Goal: Task Accomplishment & Management: Manage account settings

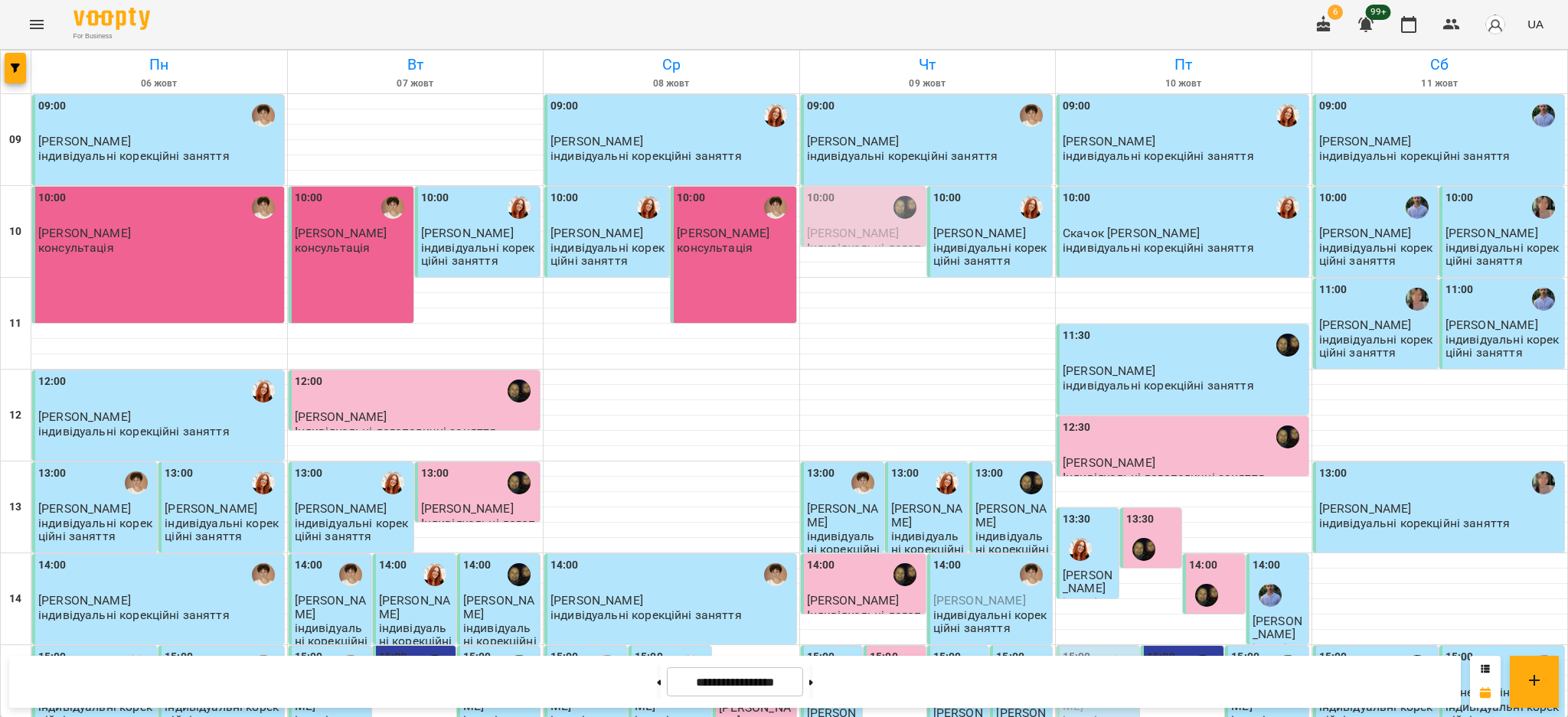
scroll to position [456, 0]
click at [813, 683] on button at bounding box center [811, 681] width 3 height 34
type input "**********"
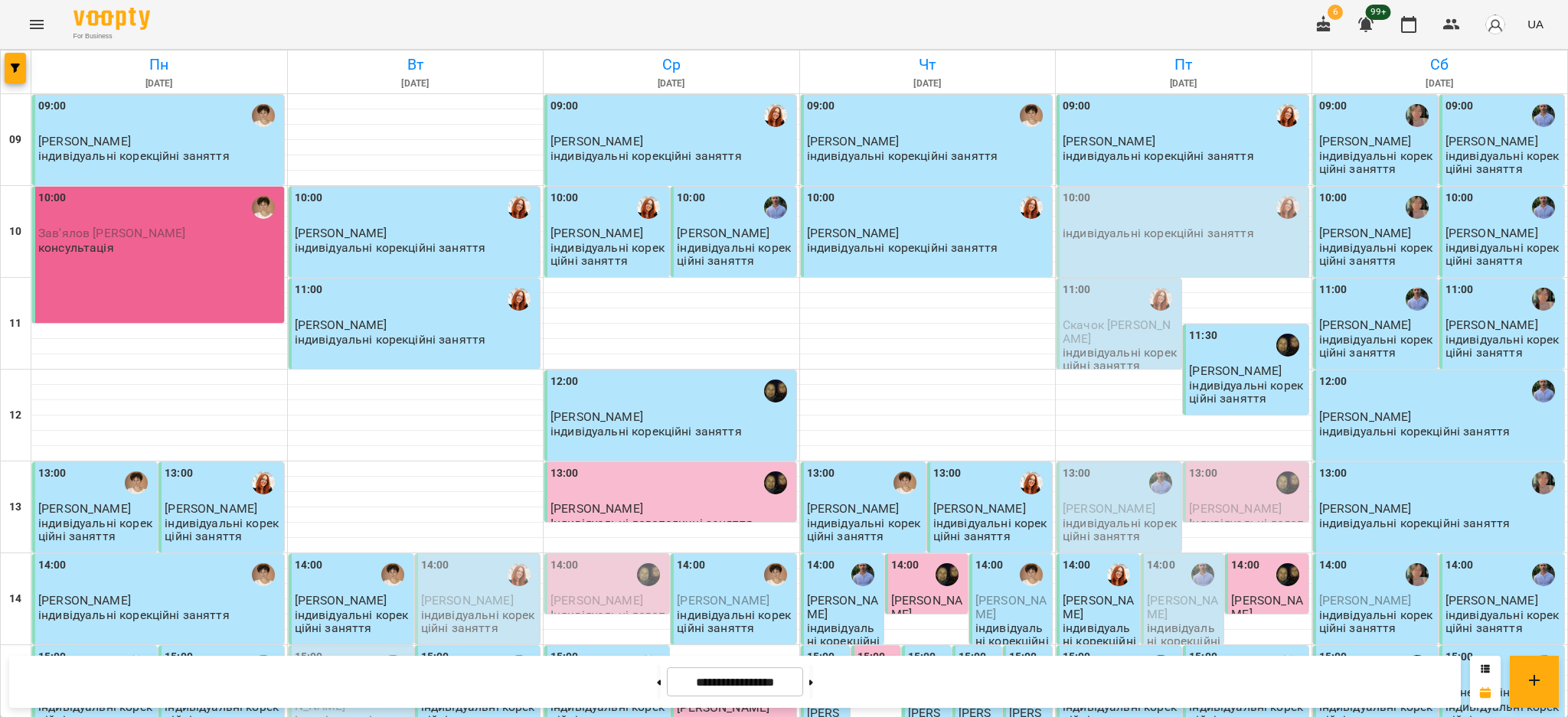
scroll to position [0, 0]
click at [151, 233] on p "Зав'ялов [PERSON_NAME]" at bounding box center [160, 232] width 243 height 13
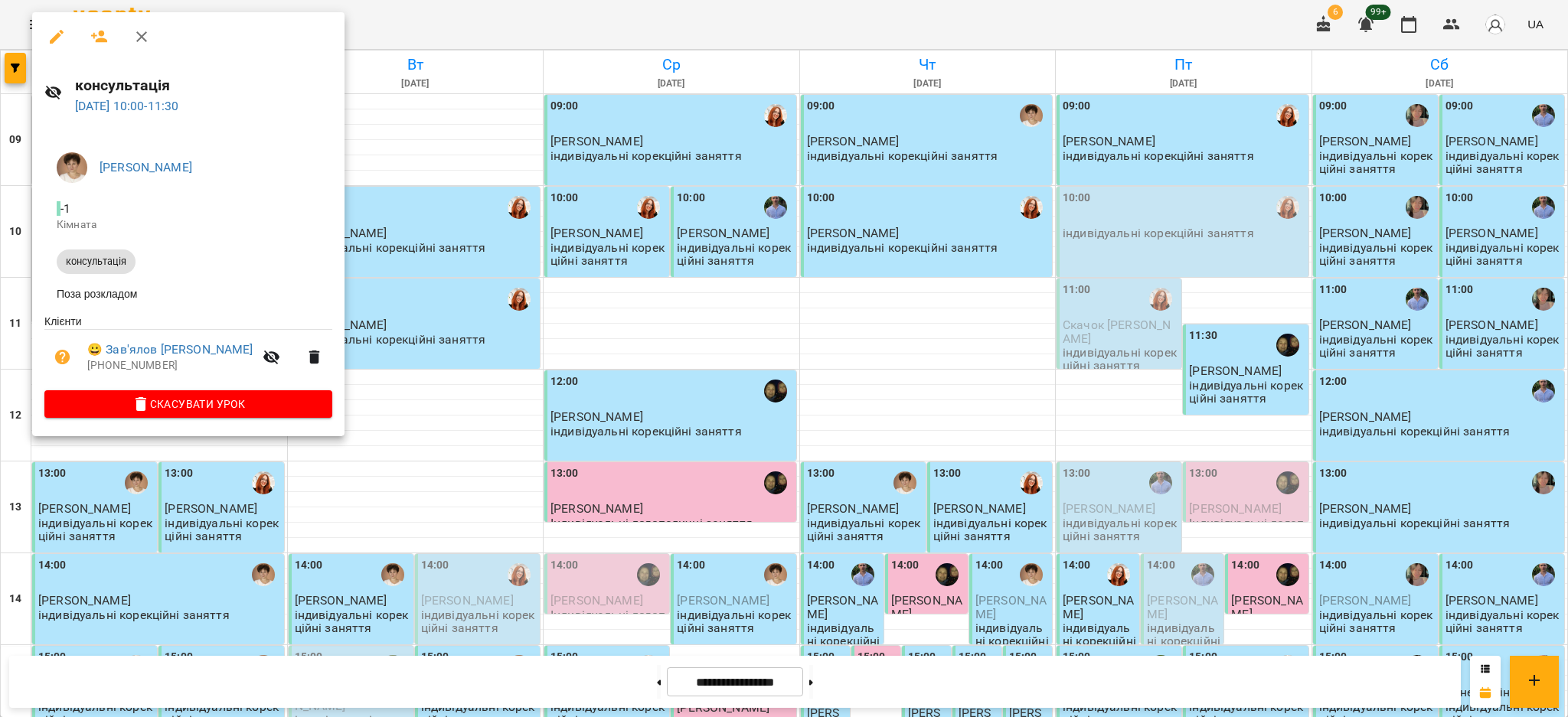
drag, startPoint x: 404, startPoint y: 403, endPoint x: 323, endPoint y: 348, distance: 97.9
click at [402, 401] on div at bounding box center [784, 358] width 1568 height 717
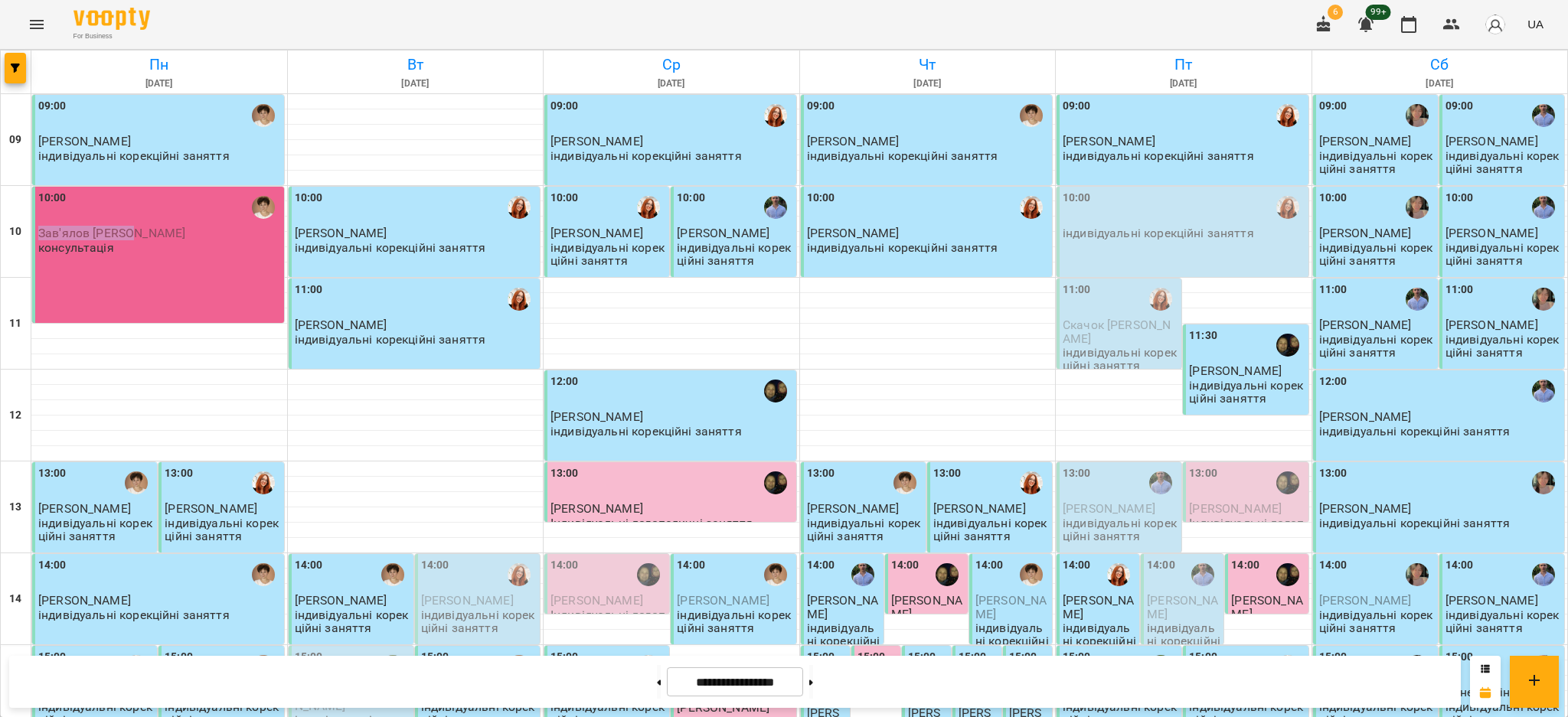
drag, startPoint x: 175, startPoint y: 231, endPoint x: 53, endPoint y: 222, distance: 122.3
click at [53, 222] on div "10:00 [PERSON_NAME] консультація" at bounding box center [160, 222] width 243 height 65
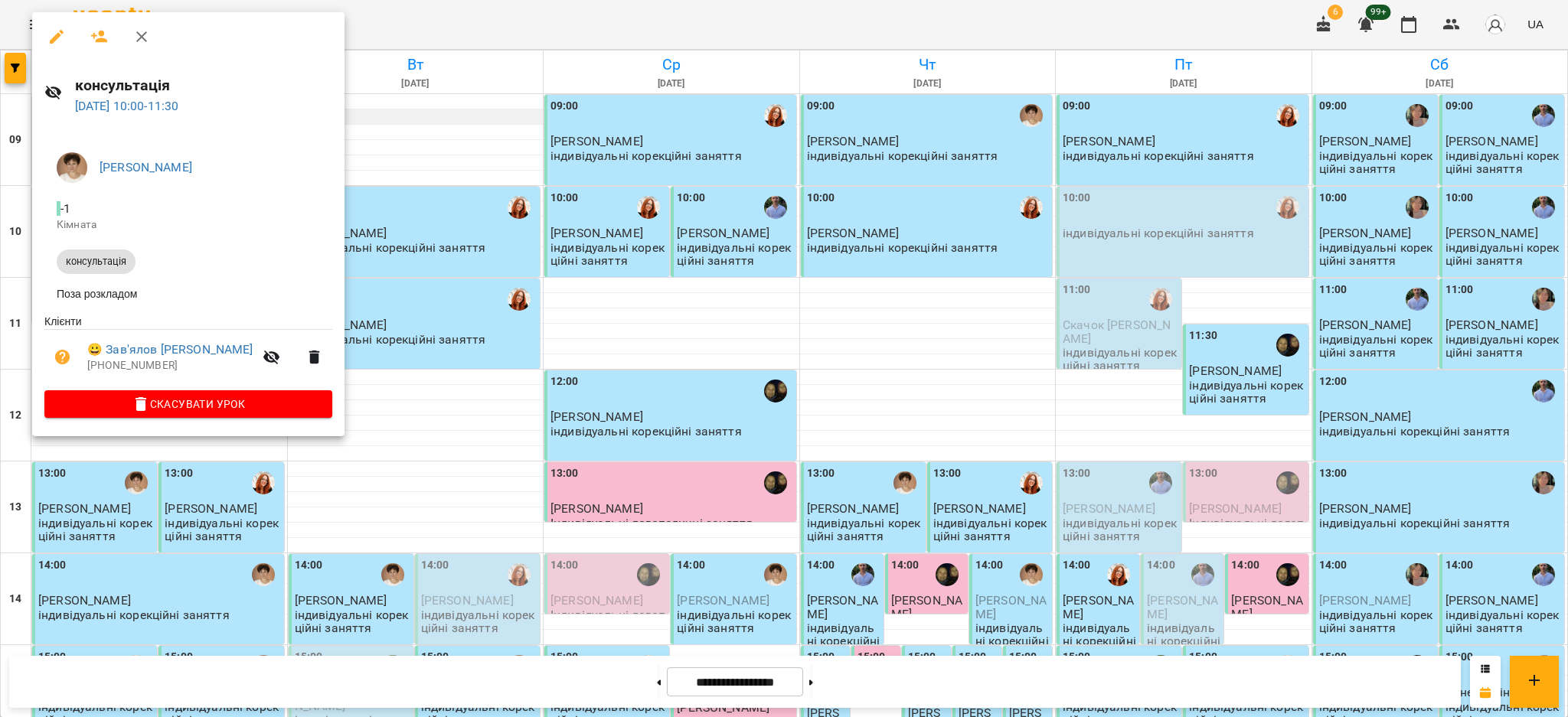
drag, startPoint x: 62, startPoint y: 236, endPoint x: 347, endPoint y: 115, distance: 309.6
click at [349, 114] on div at bounding box center [784, 358] width 1568 height 717
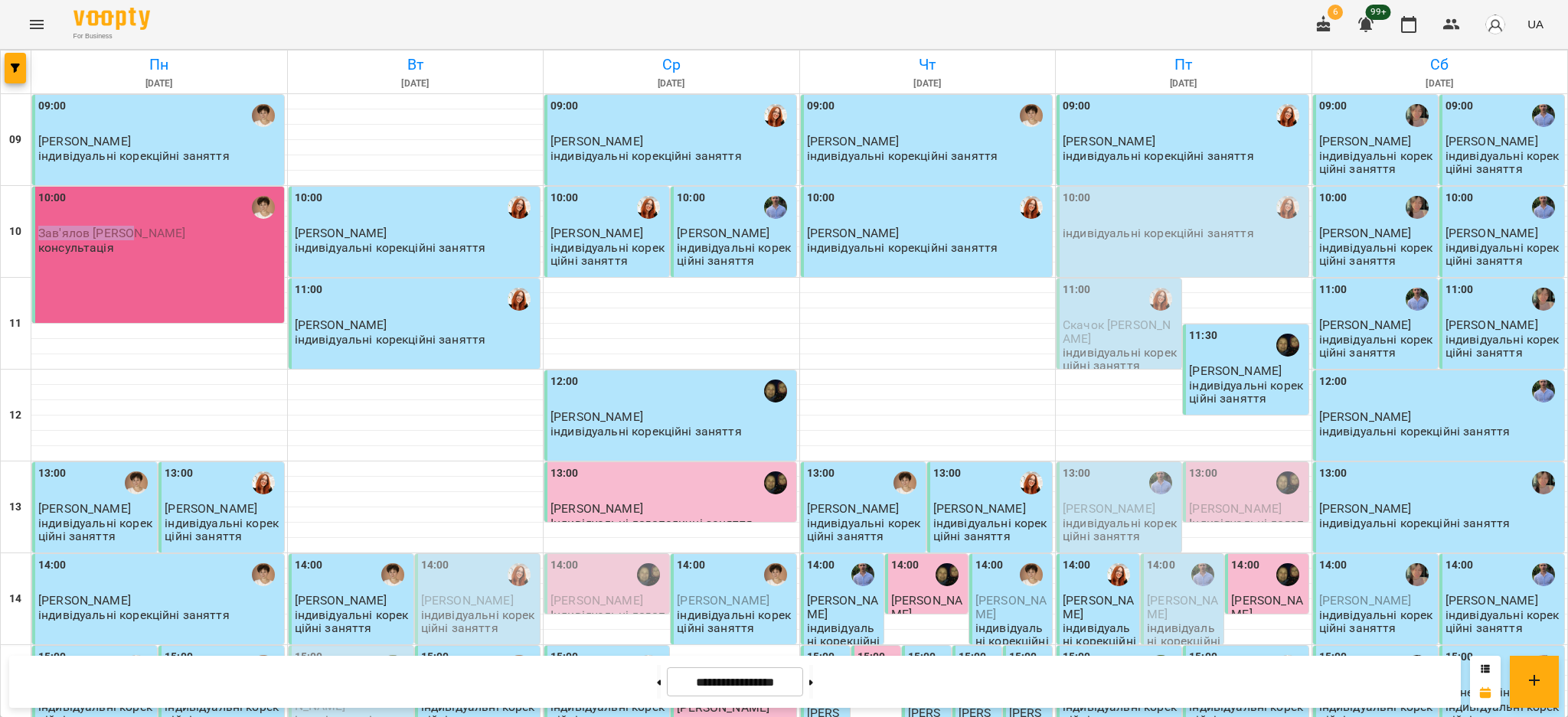
drag, startPoint x: 162, startPoint y: 232, endPoint x: 33, endPoint y: 230, distance: 129.0
click at [33, 230] on div "10:00 [PERSON_NAME] консультація" at bounding box center [158, 254] width 252 height 136
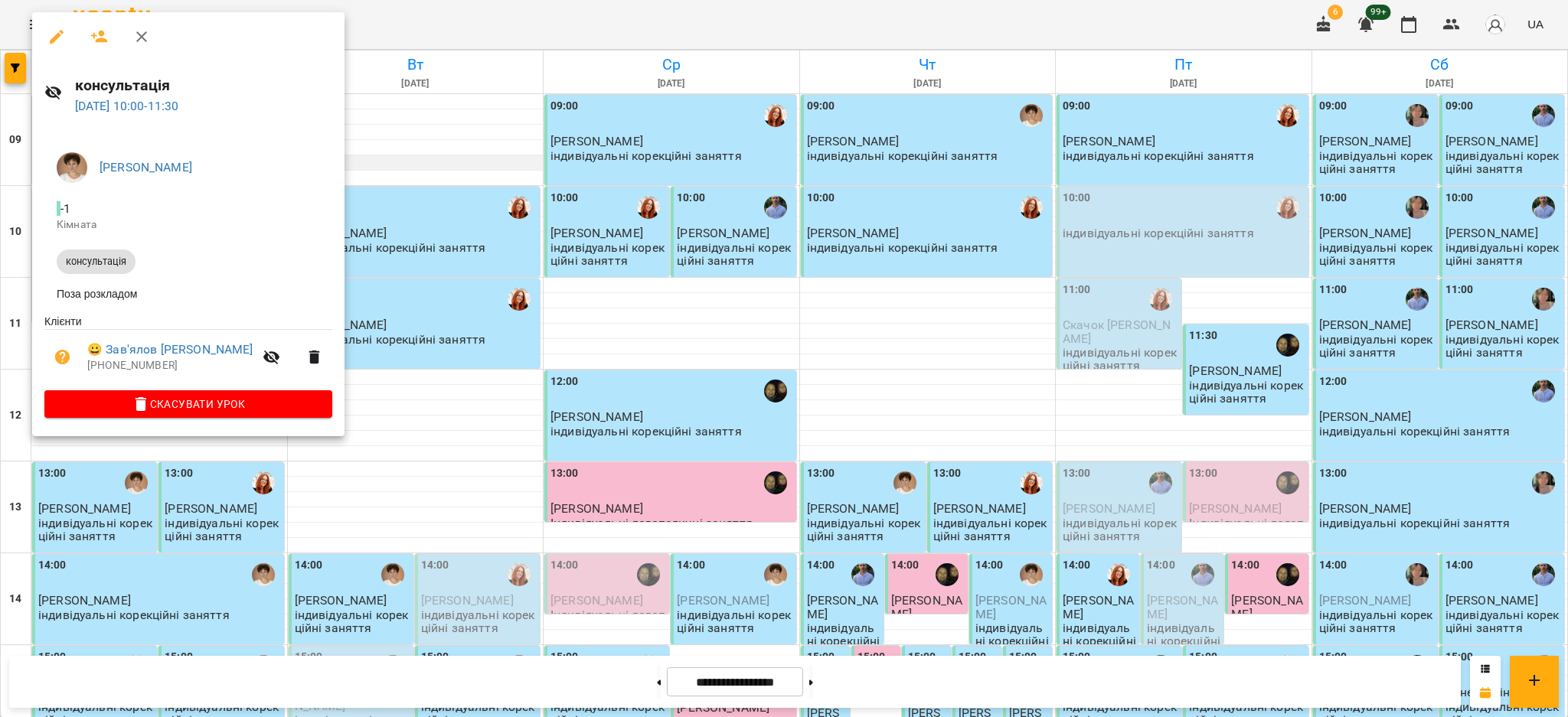
drag, startPoint x: 47, startPoint y: 231, endPoint x: 358, endPoint y: 160, distance: 319.0
click at [368, 153] on div at bounding box center [784, 358] width 1568 height 717
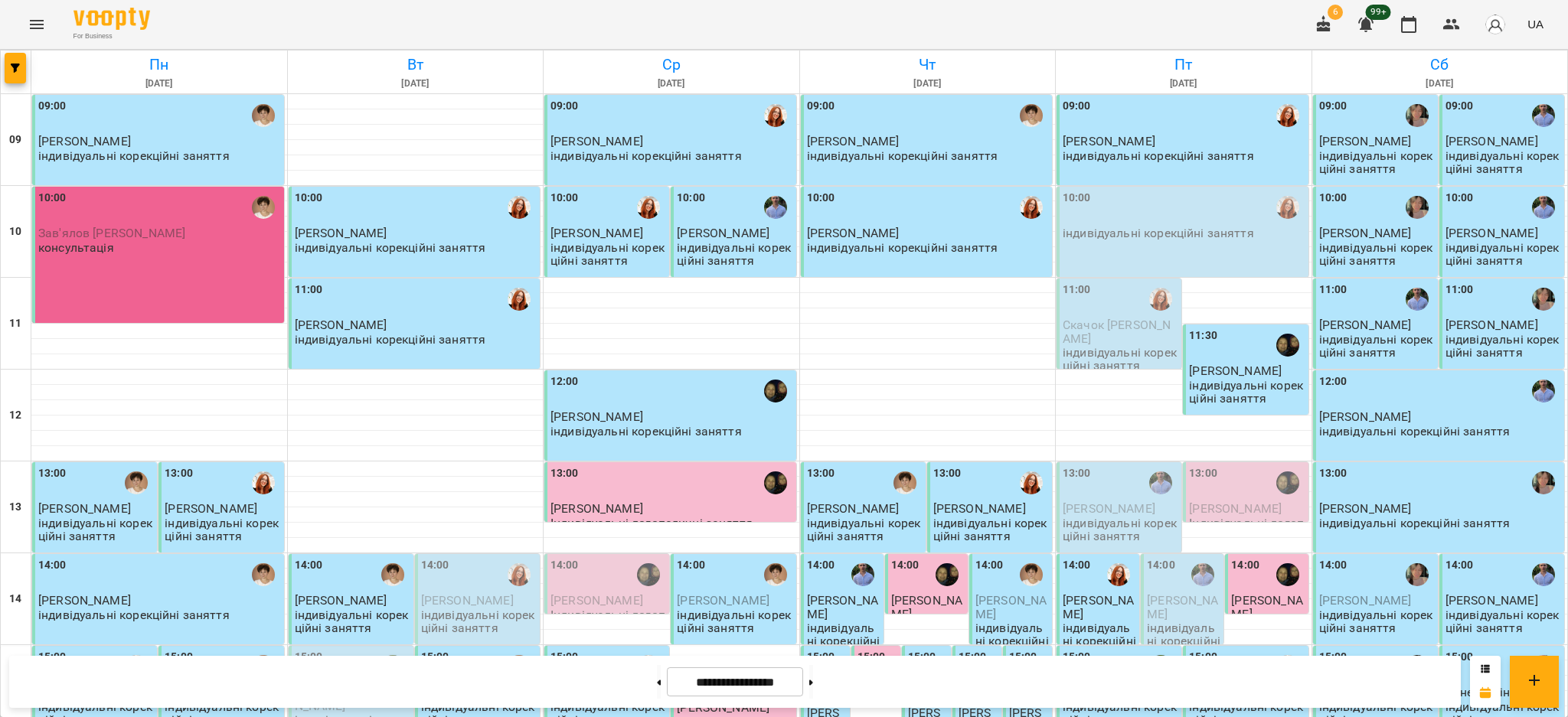
click at [101, 263] on div "10:00 [PERSON_NAME] консультація" at bounding box center [158, 254] width 252 height 136
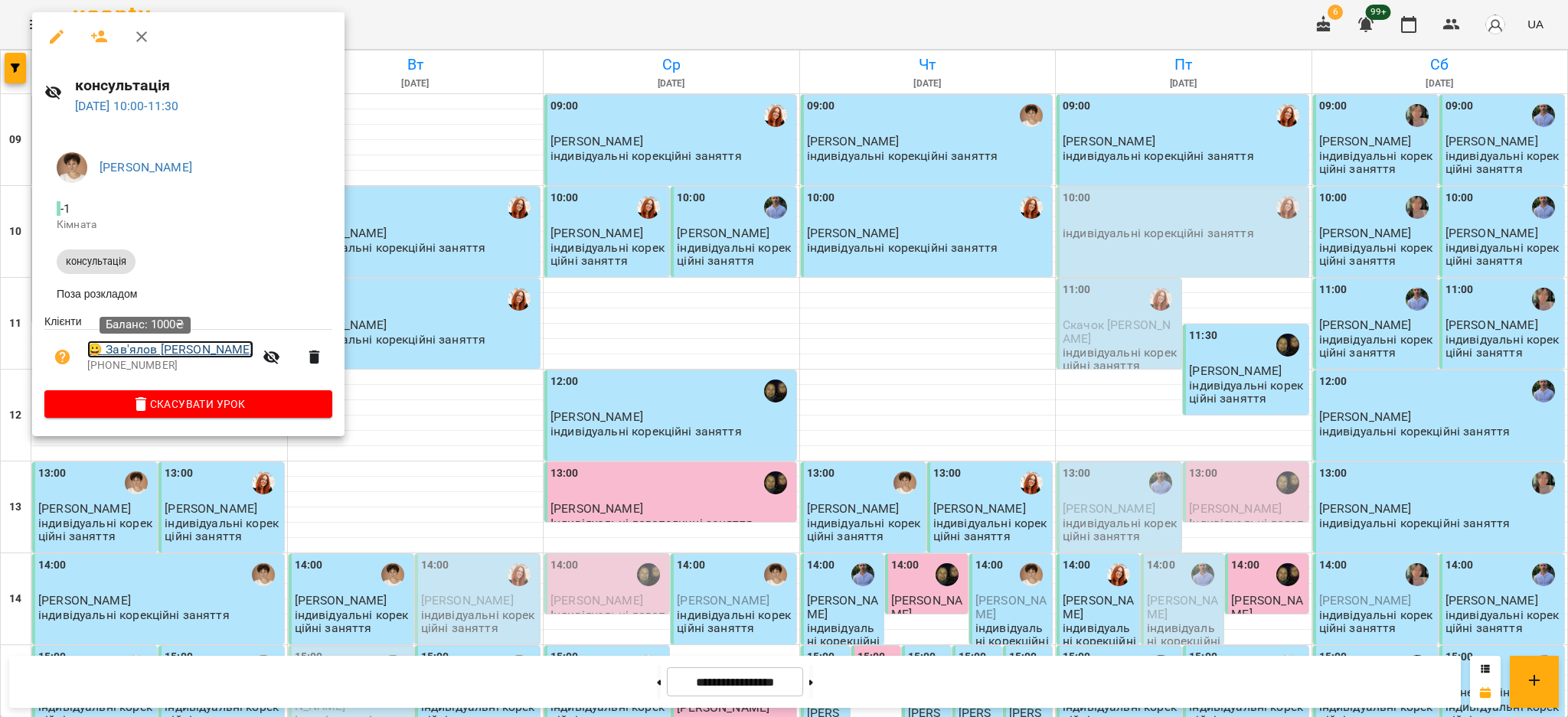
click at [127, 348] on link "😀 Зав'ялов [PERSON_NAME]" at bounding box center [171, 349] width 167 height 18
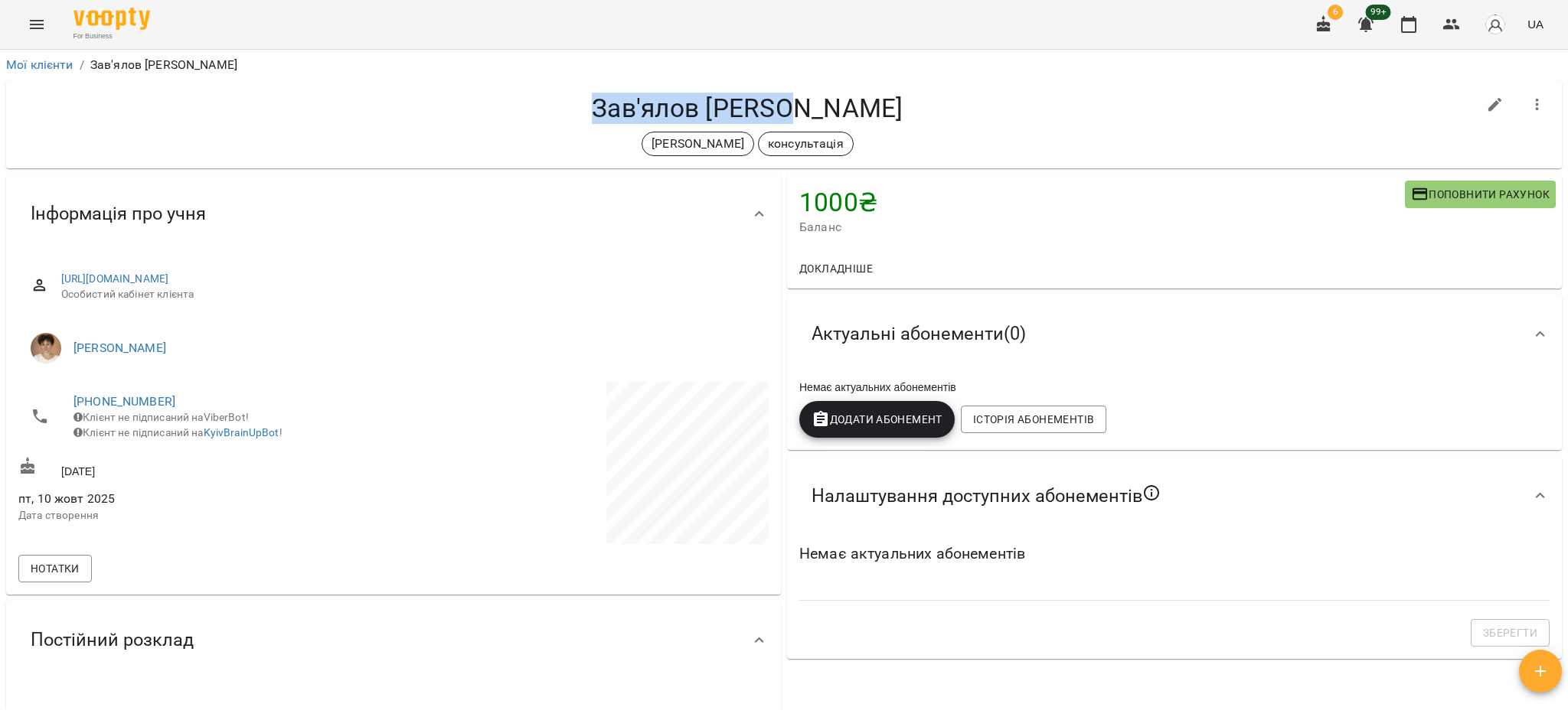
drag, startPoint x: 864, startPoint y: 111, endPoint x: 604, endPoint y: 110, distance: 260.0
click at [604, 111] on h4 "Зав'ялов [PERSON_NAME]" at bounding box center [747, 108] width 1458 height 31
copy h4 "Зав'ялов [PERSON_NAME]"
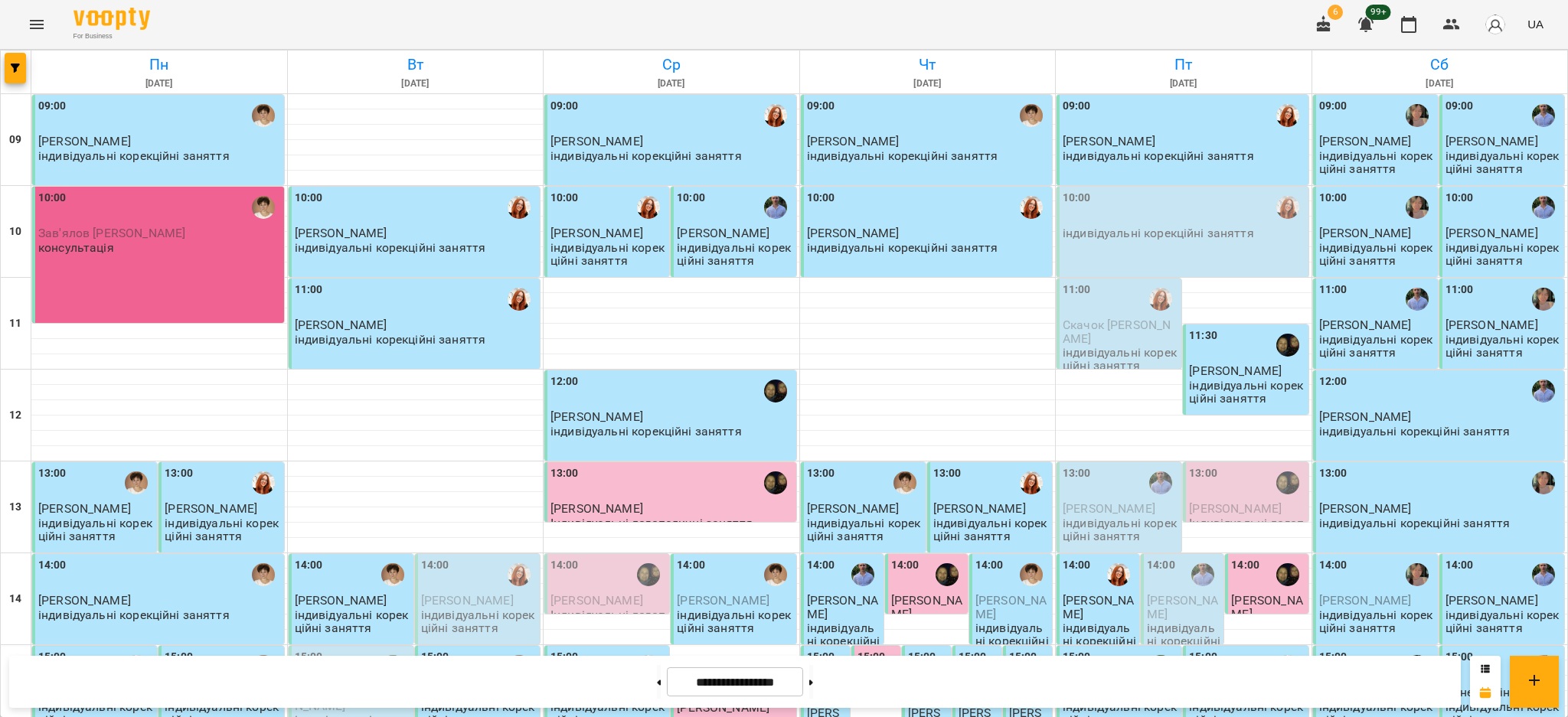
scroll to position [456, 0]
click at [813, 681] on icon at bounding box center [811, 682] width 3 height 5
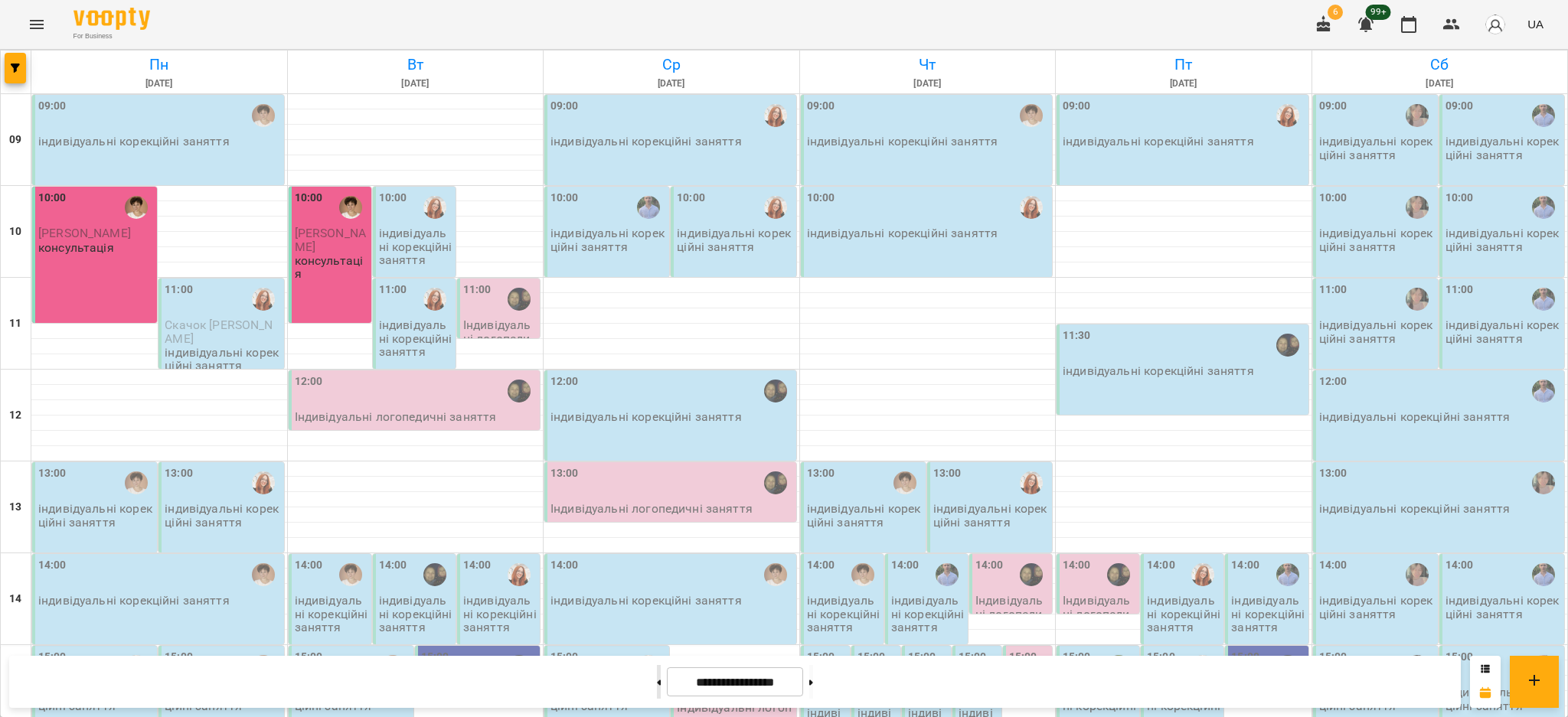
click at [657, 680] on icon at bounding box center [659, 682] width 3 height 5
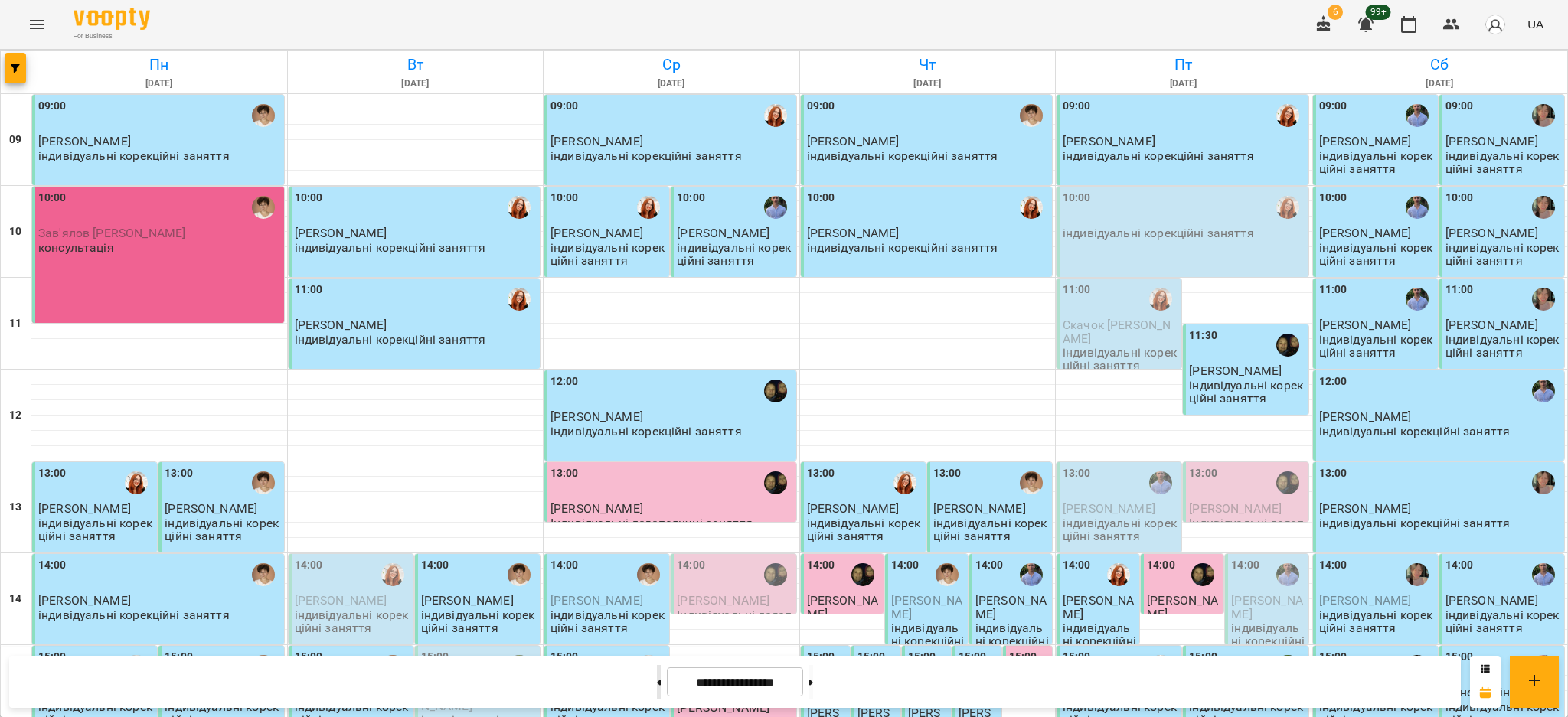
click at [657, 685] on button at bounding box center [658, 681] width 3 height 34
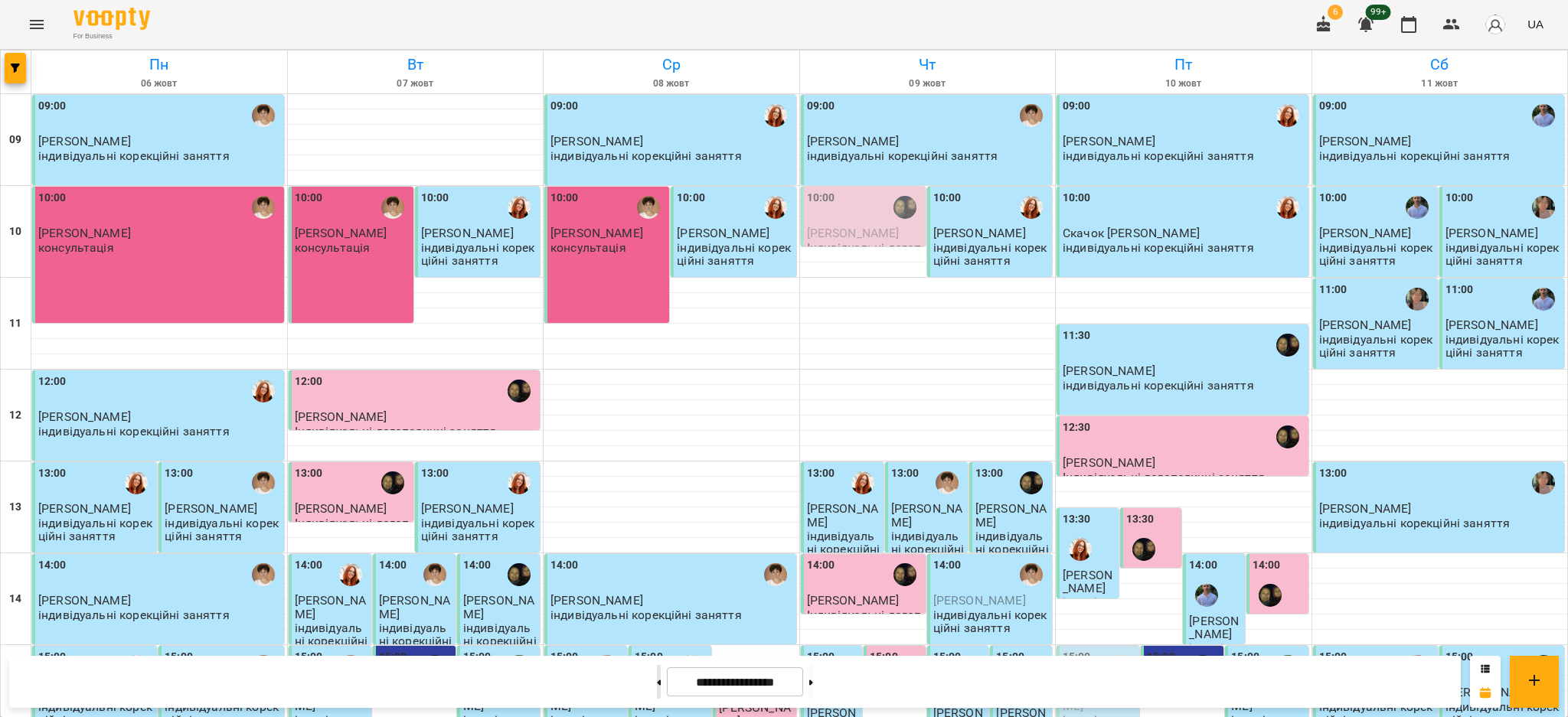
click at [657, 685] on button at bounding box center [658, 681] width 3 height 34
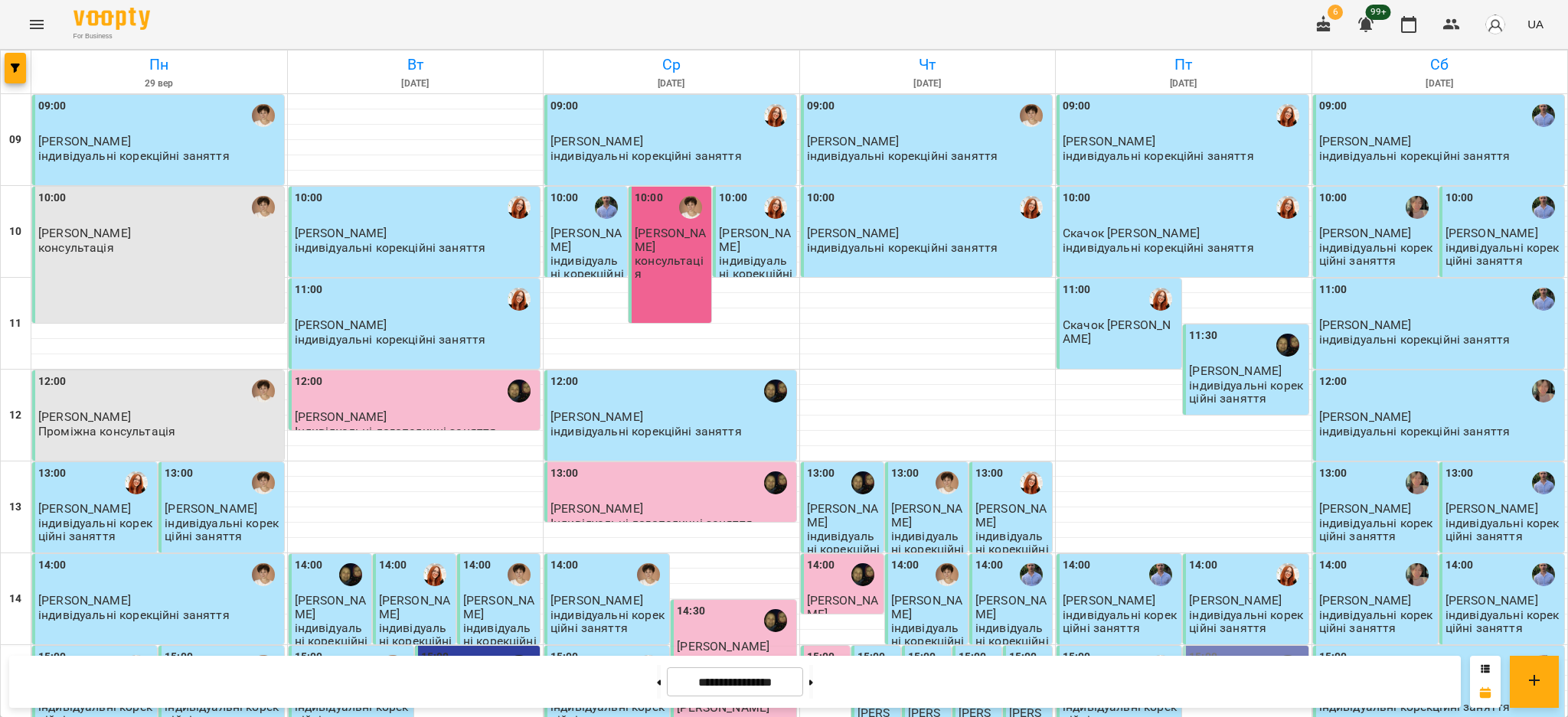
scroll to position [251, 0]
click at [813, 680] on button at bounding box center [811, 681] width 3 height 34
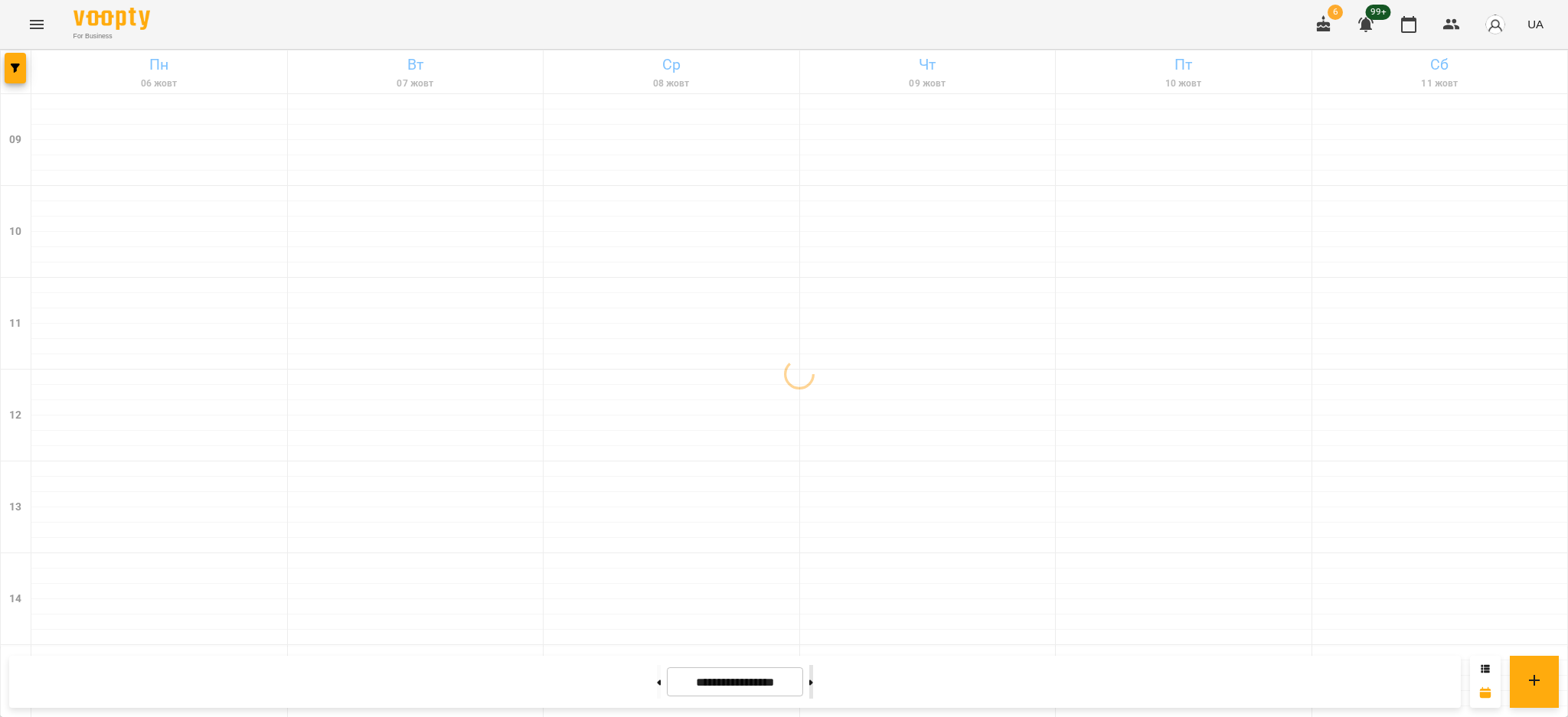
click at [813, 680] on button at bounding box center [811, 681] width 3 height 34
type input "**********"
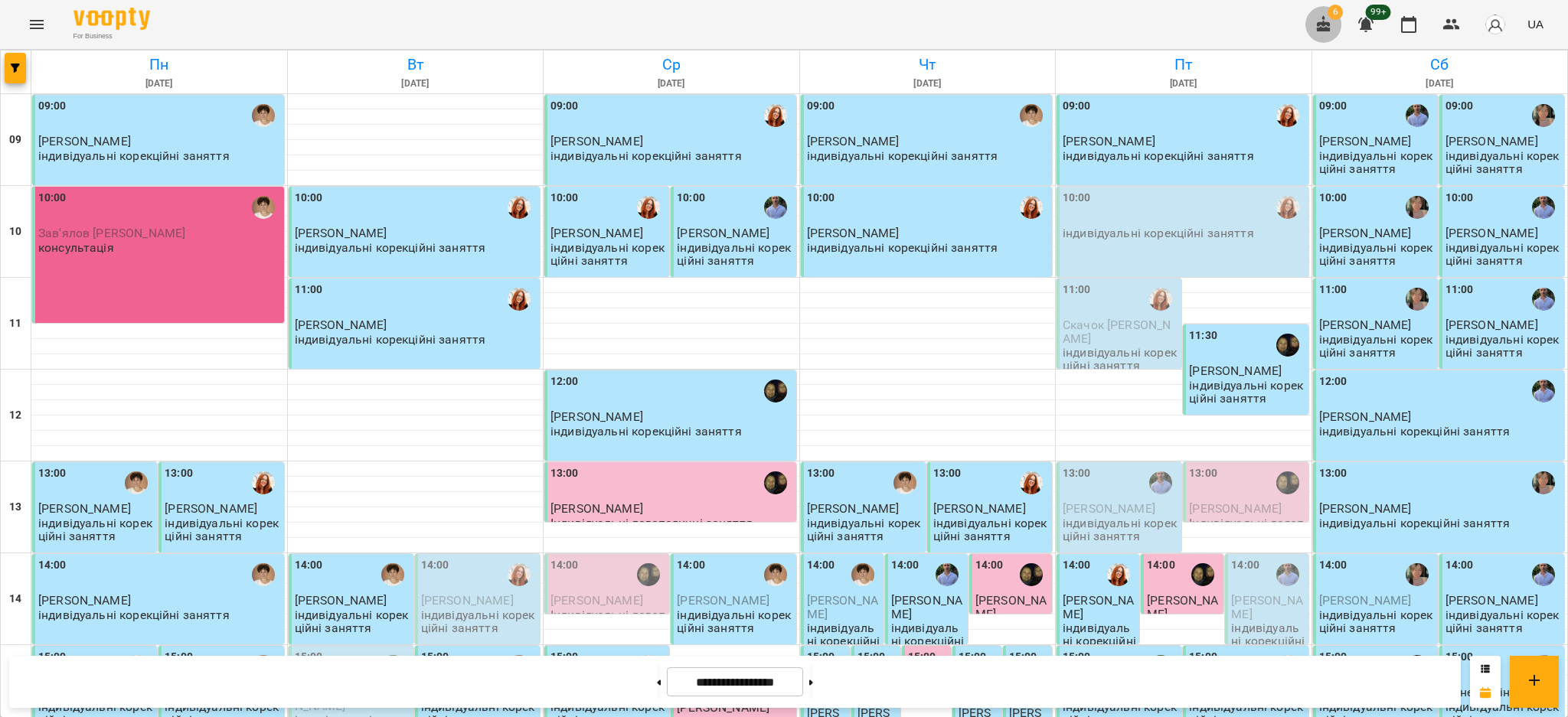
click at [1331, 24] on icon "button" at bounding box center [1323, 24] width 18 height 18
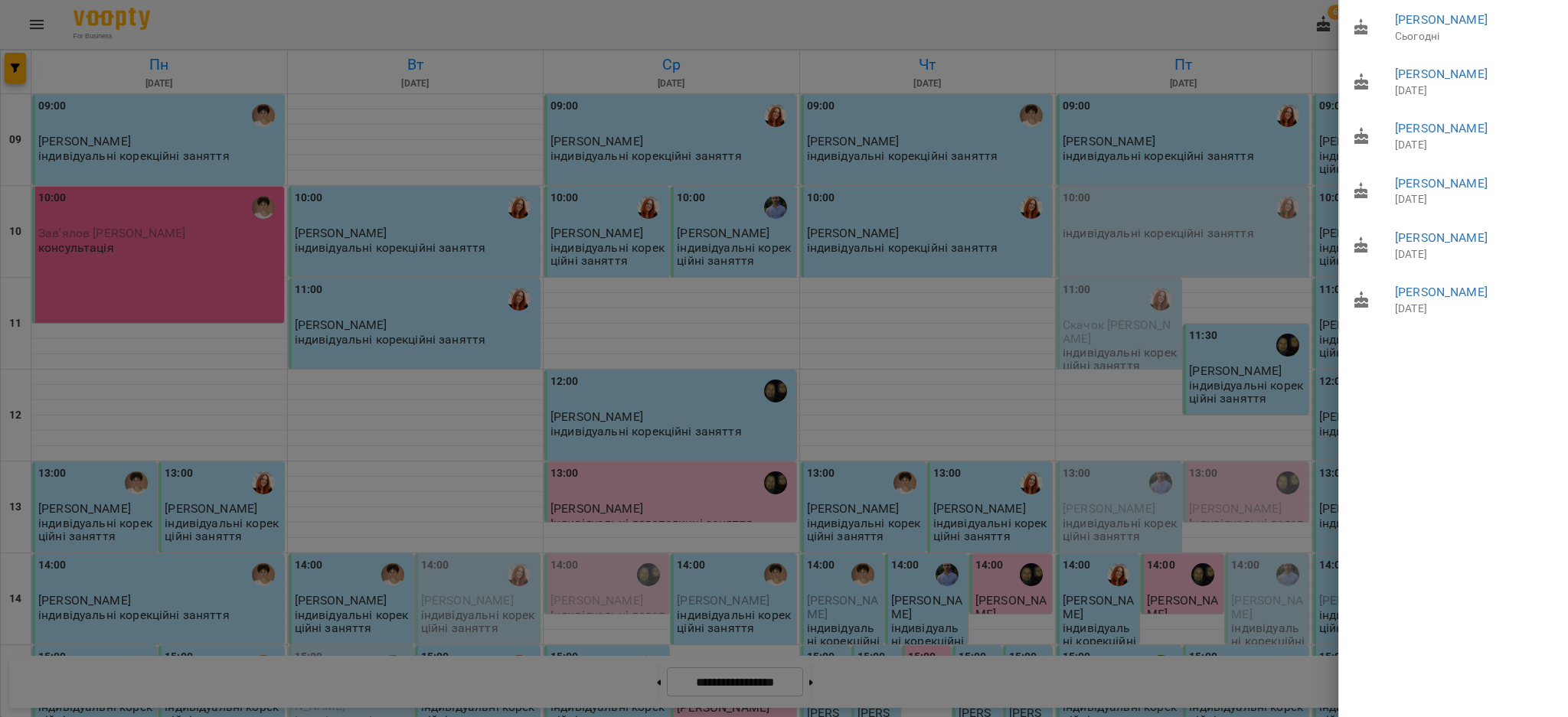
click at [891, 124] on div at bounding box center [784, 358] width 1568 height 717
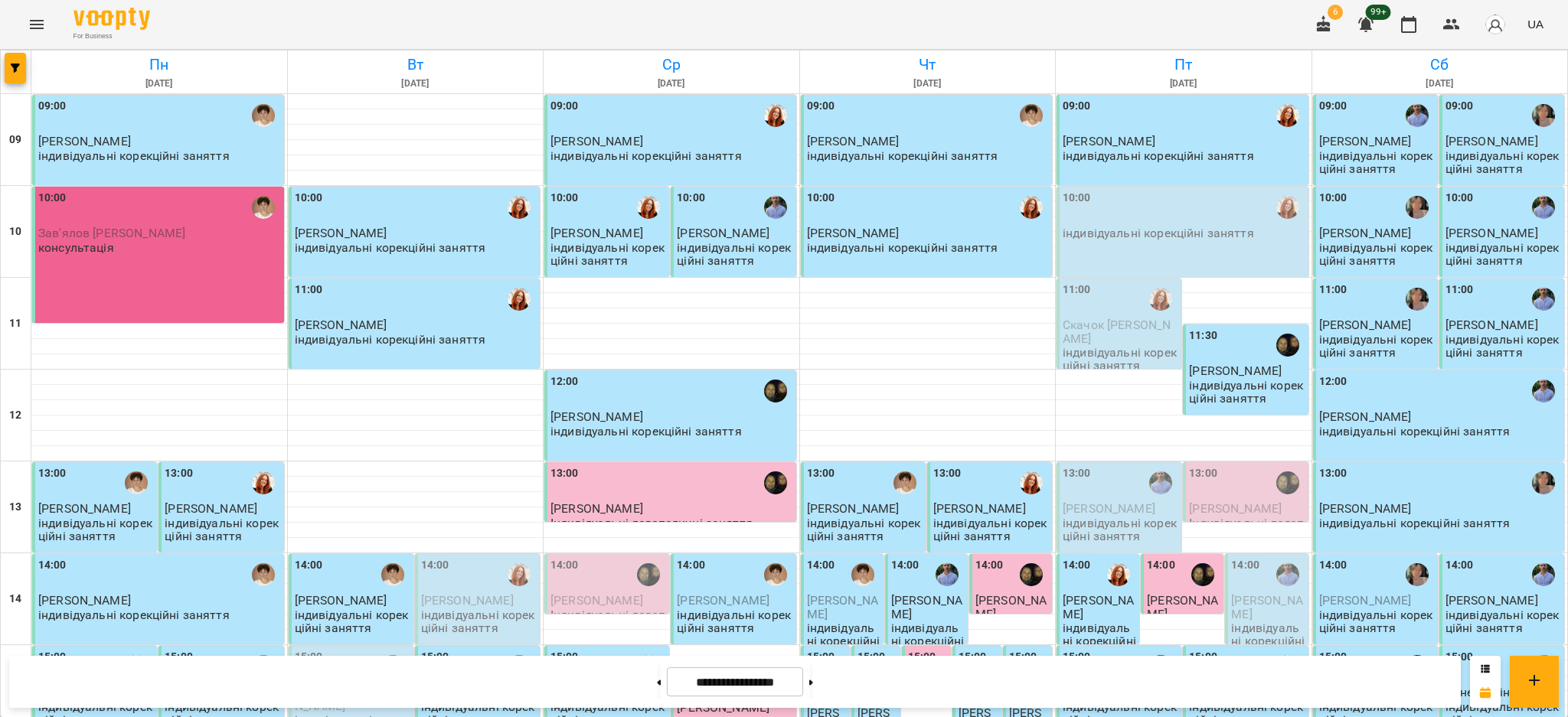
scroll to position [407, 0]
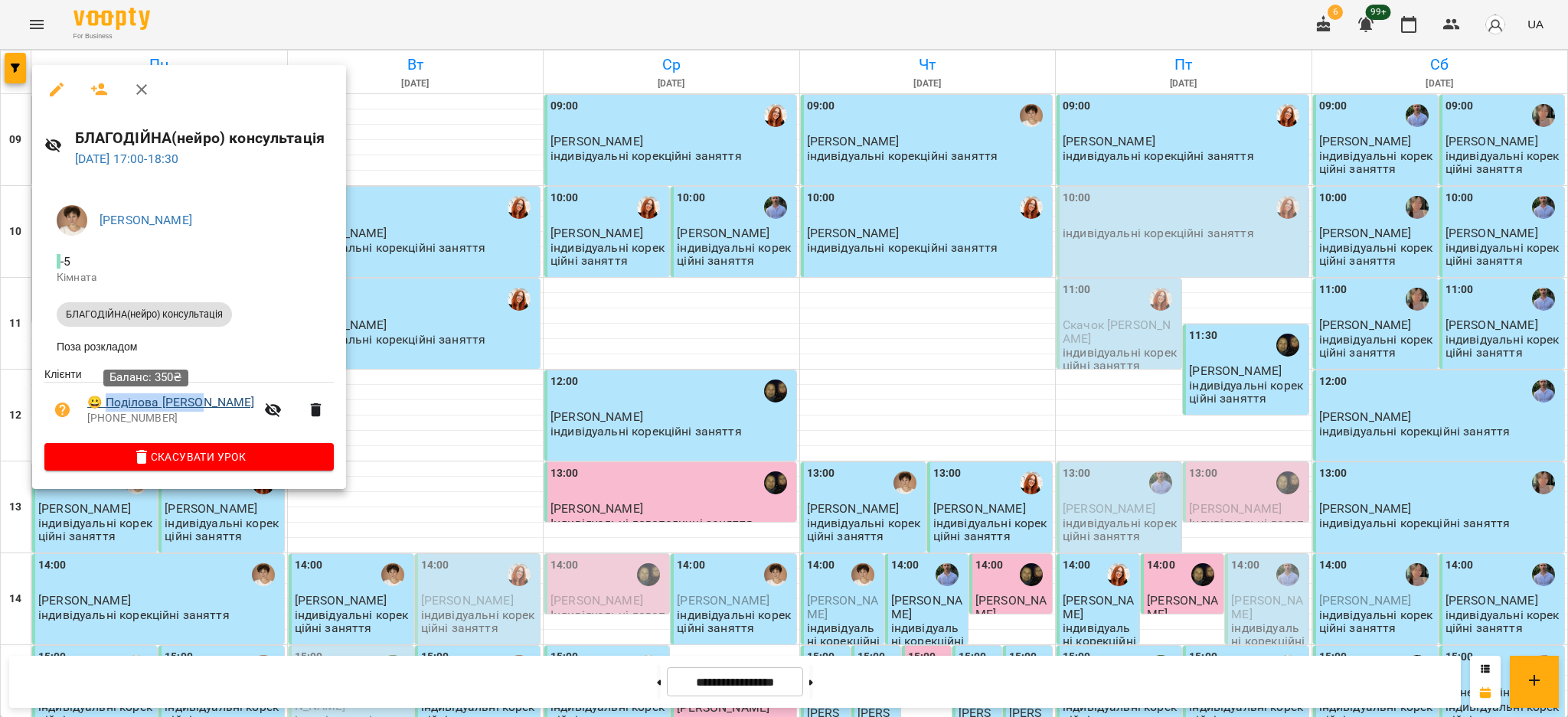
drag, startPoint x: 206, startPoint y: 405, endPoint x: 108, endPoint y: 409, distance: 98.1
click at [108, 409] on span "😀 Поділова [PERSON_NAME]" at bounding box center [171, 402] width 167 height 18
copy link "Поділова [PERSON_NAME]"
click at [698, 358] on div at bounding box center [784, 358] width 1568 height 717
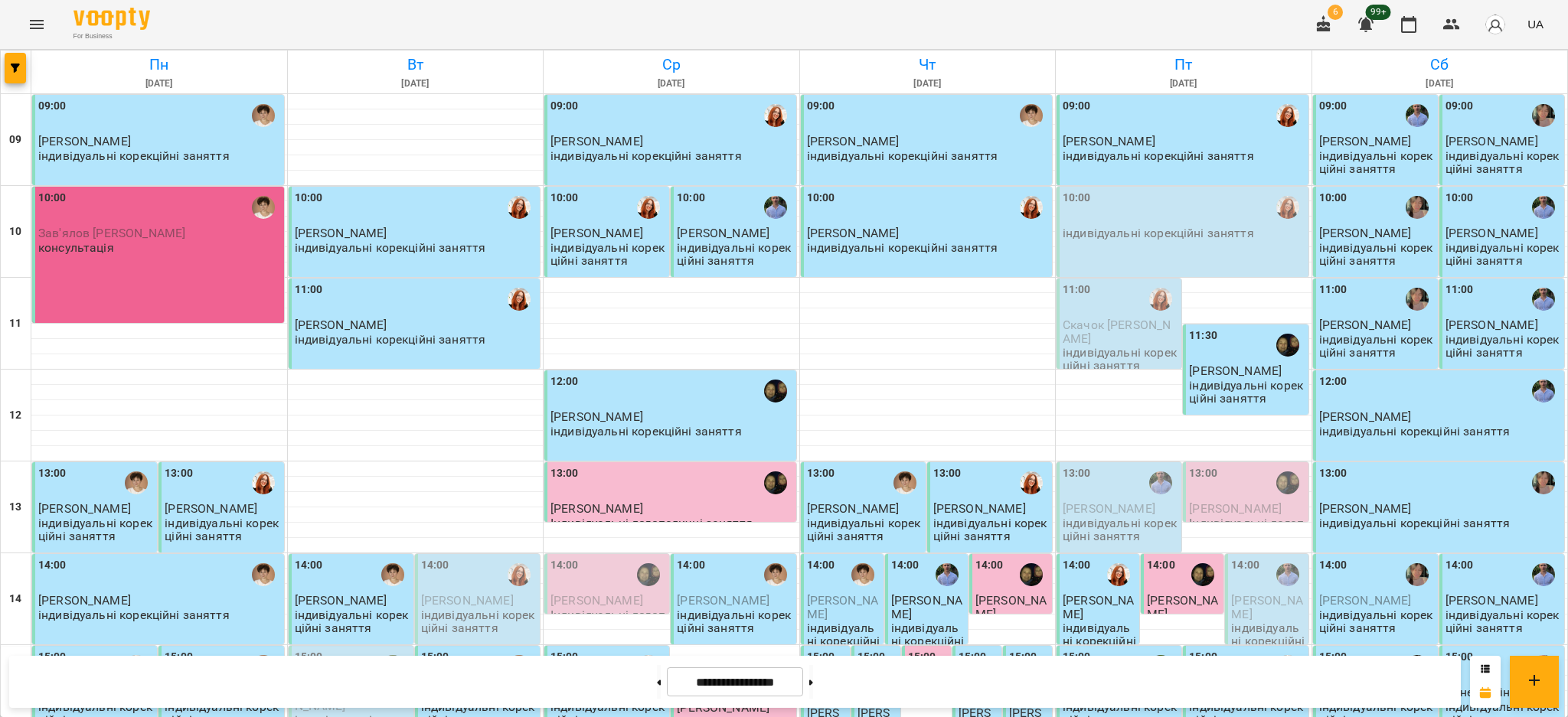
scroll to position [0, 0]
